Goal: Task Accomplishment & Management: Manage account settings

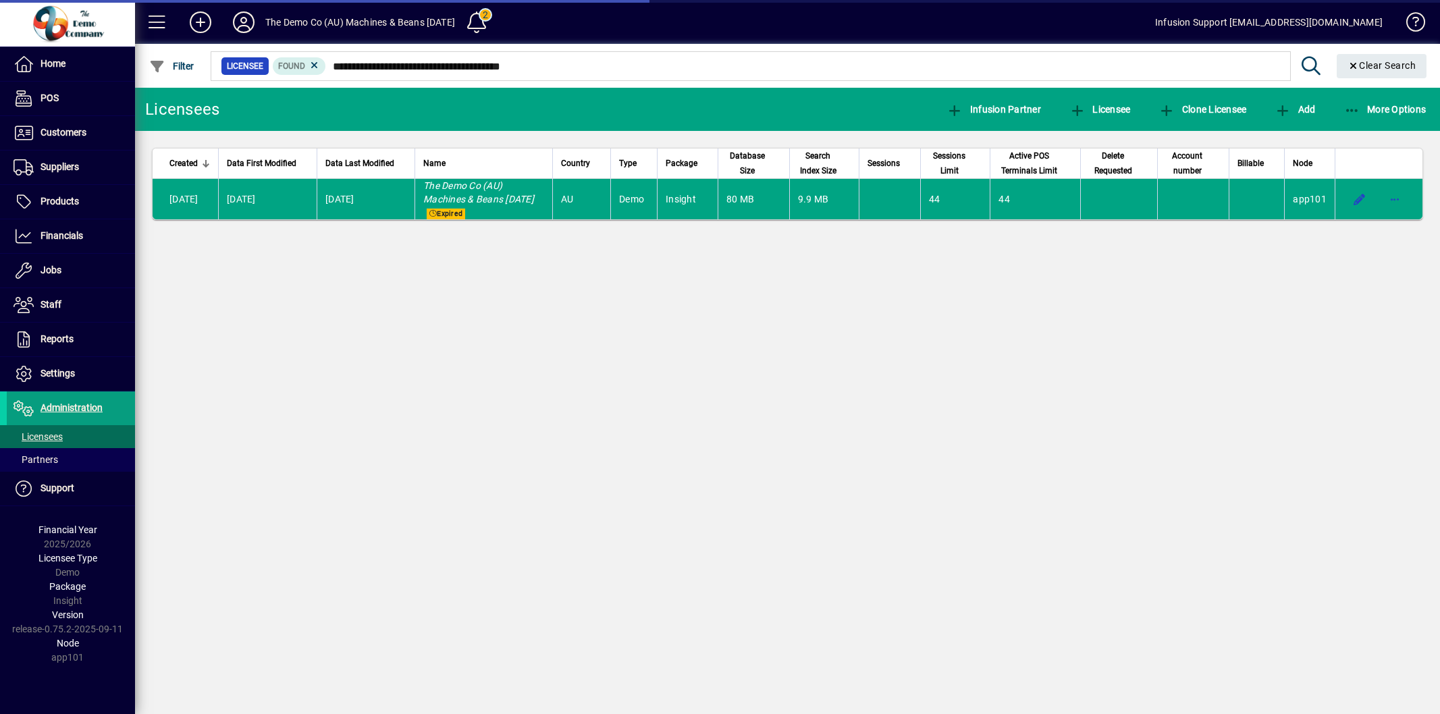
click at [1389, 200] on span "button" at bounding box center [1395, 199] width 32 height 32
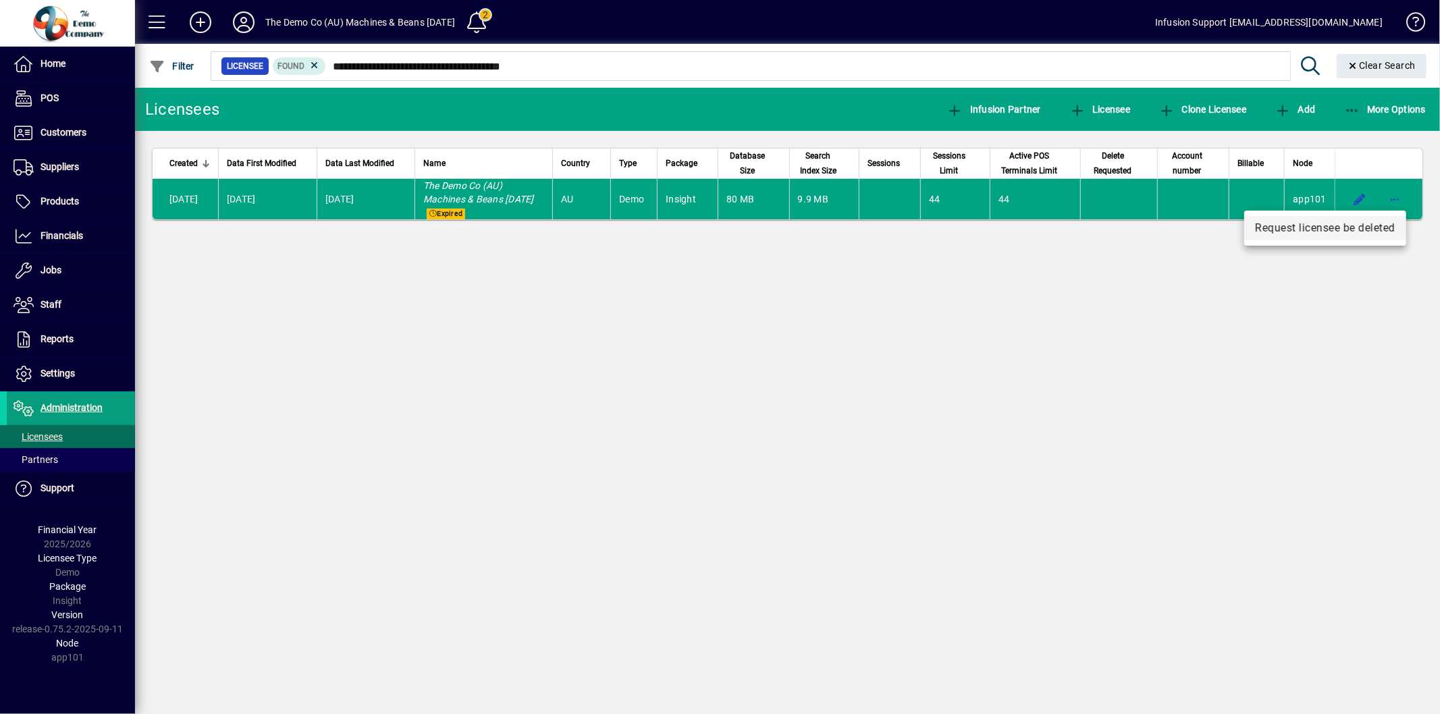
click at [1355, 228] on span "Request licensee be deleted" at bounding box center [1325, 228] width 140 height 16
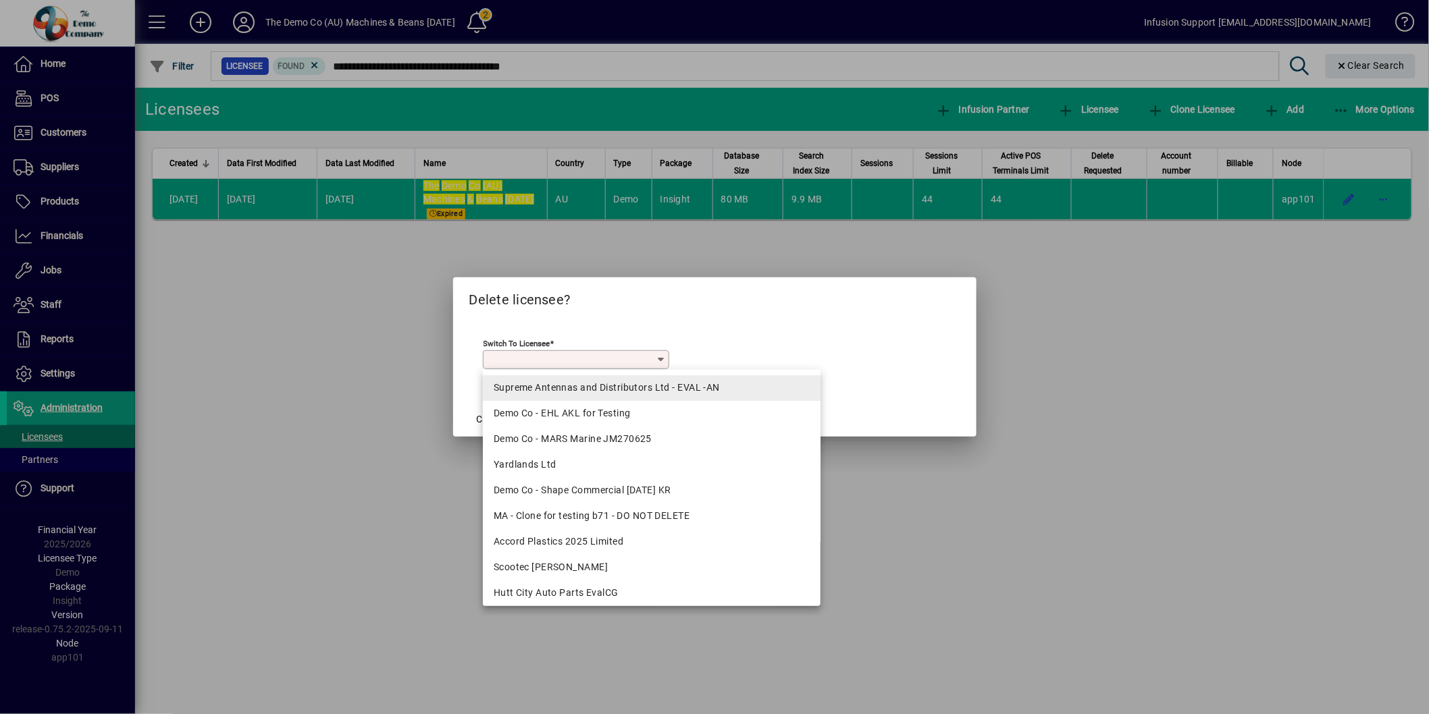
click at [572, 387] on div "Supreme Antennas and Distributors Ltd - EVAL -AN" at bounding box center [652, 388] width 316 height 14
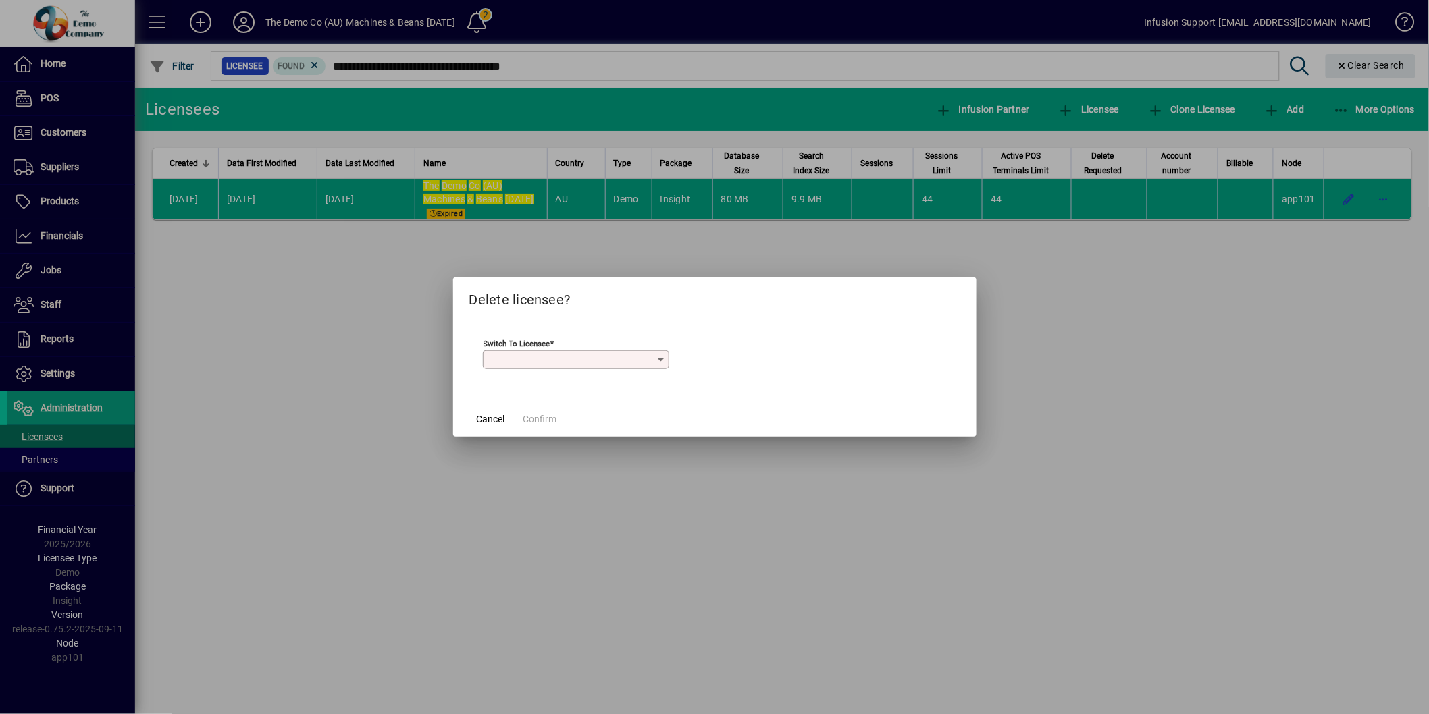
type input "**********"
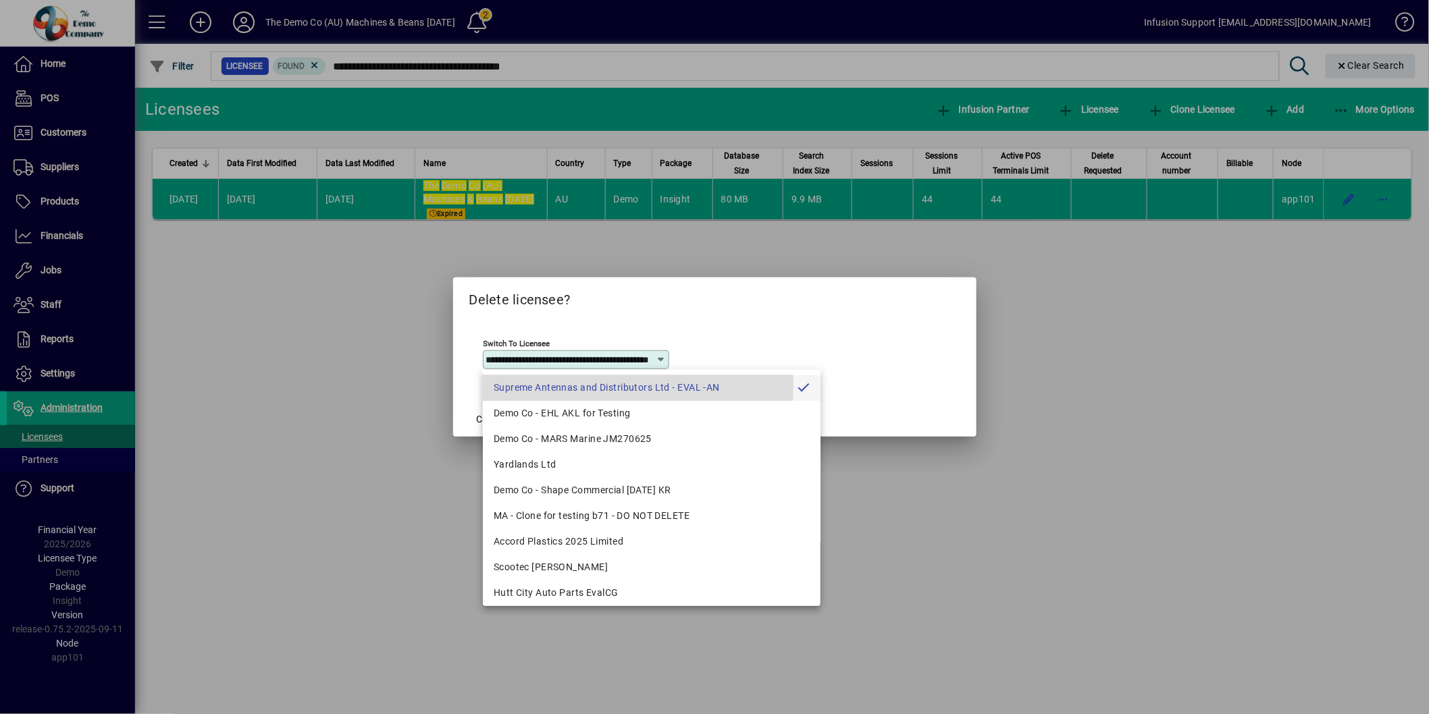
scroll to position [0, 53]
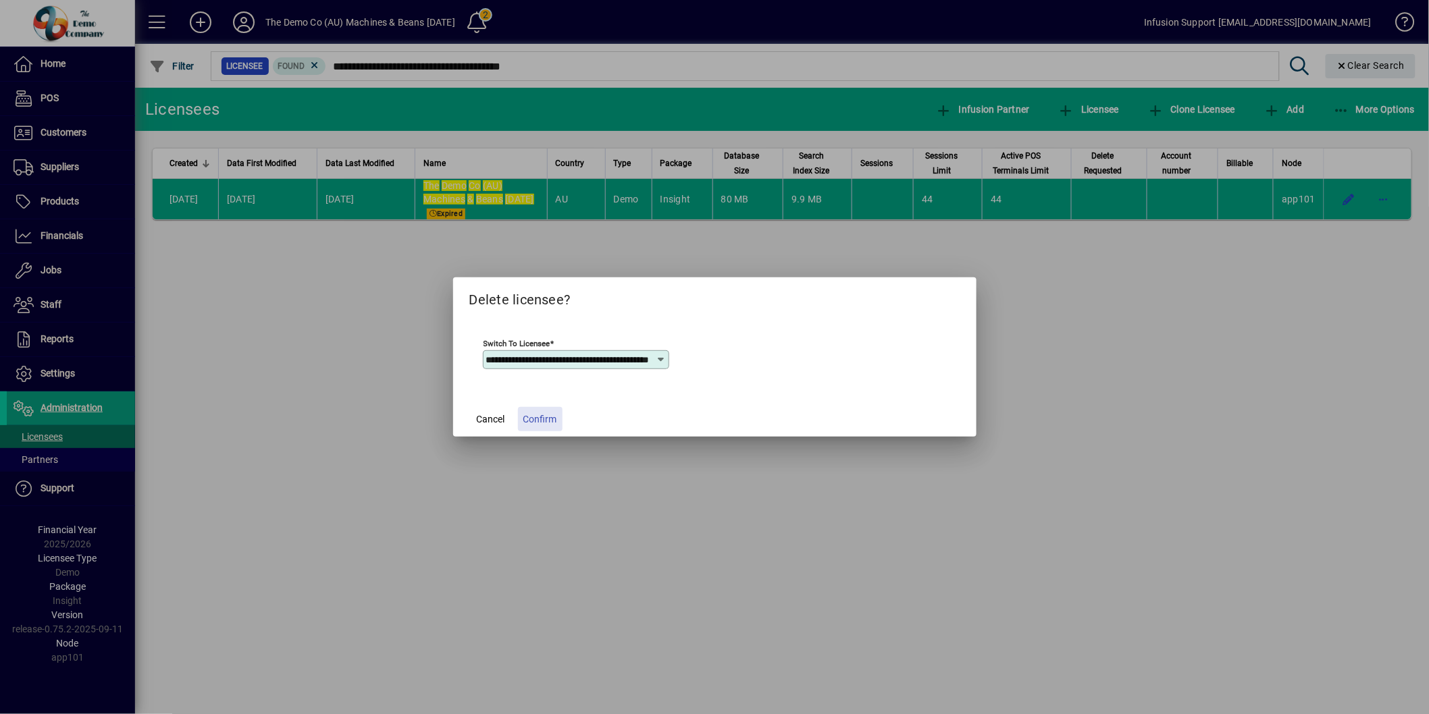
click at [534, 409] on span at bounding box center [540, 419] width 45 height 32
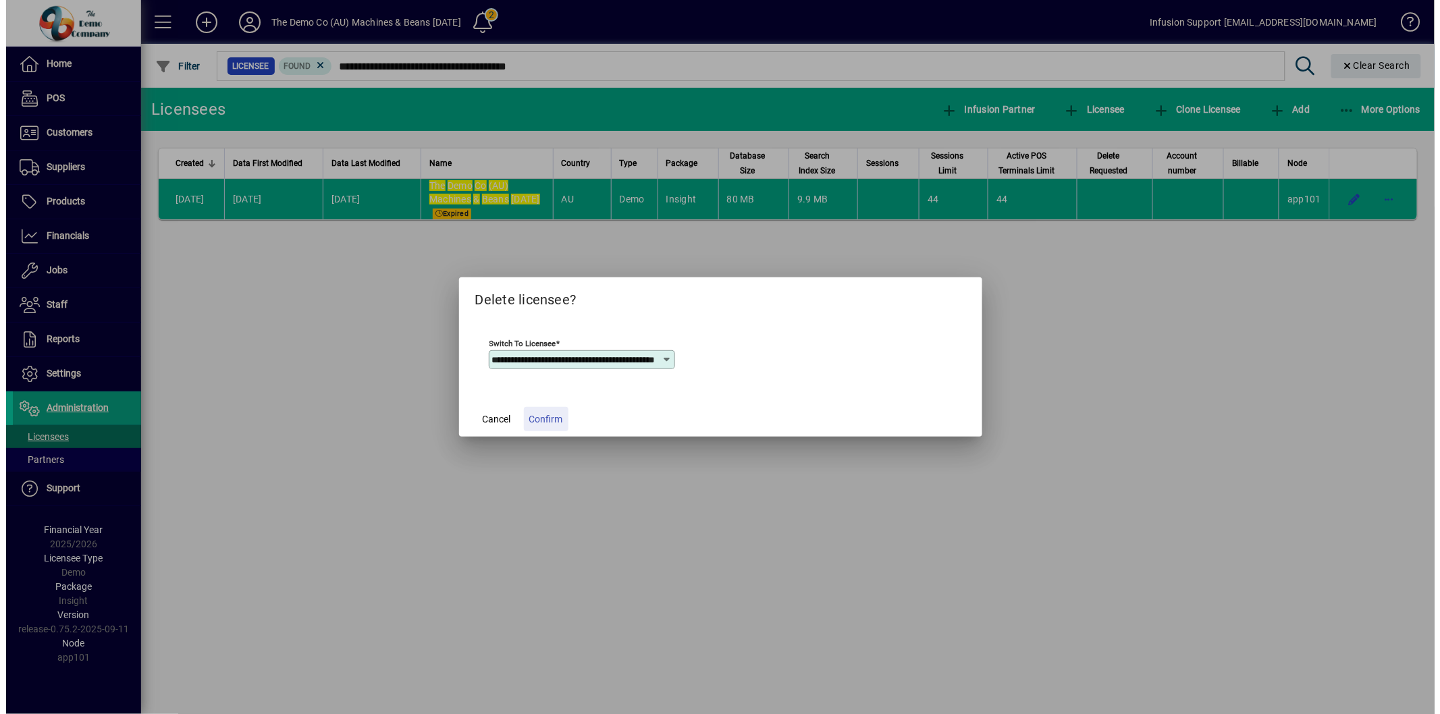
scroll to position [0, 0]
